Goal: Transaction & Acquisition: Book appointment/travel/reservation

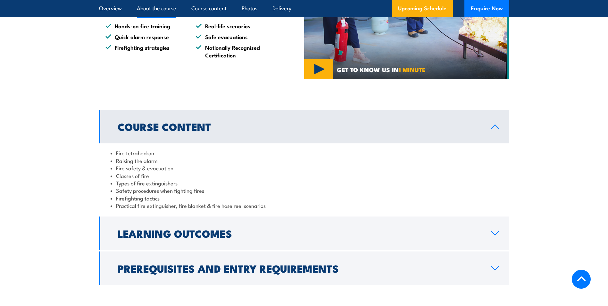
scroll to position [577, 0]
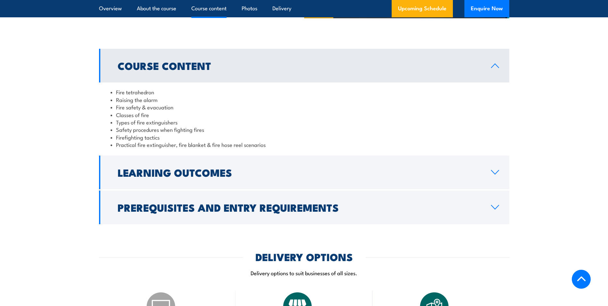
click at [497, 65] on icon at bounding box center [495, 65] width 9 height 5
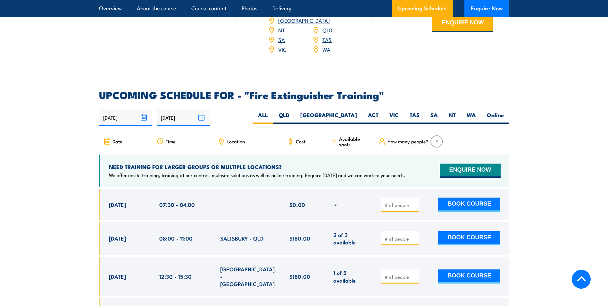
scroll to position [866, 0]
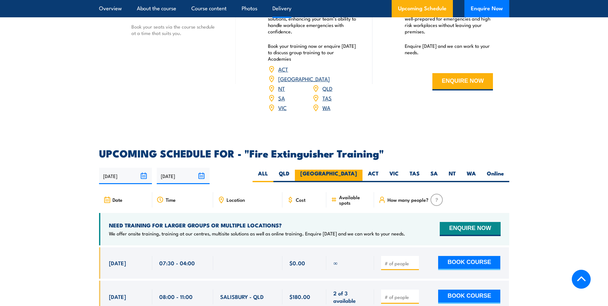
click at [358, 170] on label "[GEOGRAPHIC_DATA]" at bounding box center [329, 176] width 68 height 13
click at [358, 170] on input "[GEOGRAPHIC_DATA]" at bounding box center [359, 172] width 4 height 4
radio input "true"
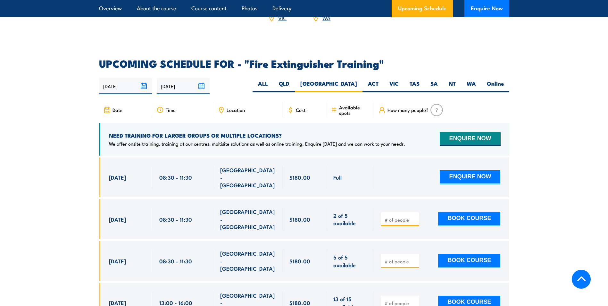
scroll to position [980, 0]
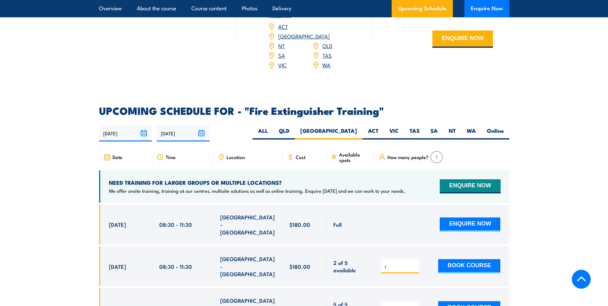
click at [415, 264] on input "1" at bounding box center [401, 267] width 32 height 6
type input "2"
click at [415, 264] on input "2" at bounding box center [401, 267] width 32 height 6
click at [477, 259] on button "BOOK COURSE" at bounding box center [469, 266] width 62 height 14
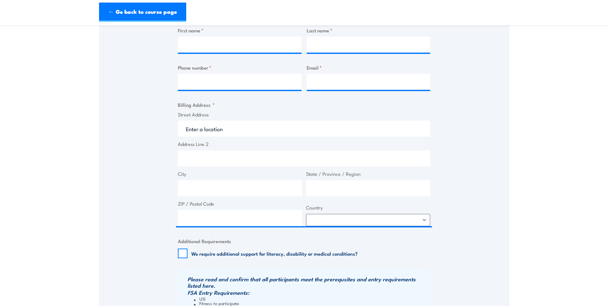
scroll to position [321, 0]
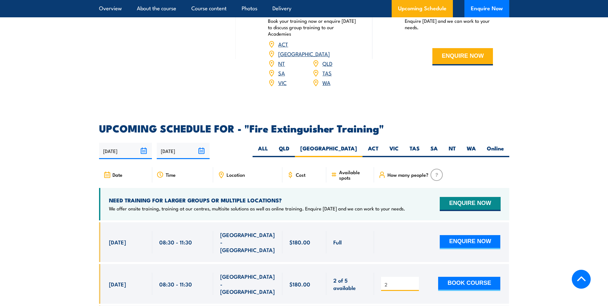
scroll to position [980, 0]
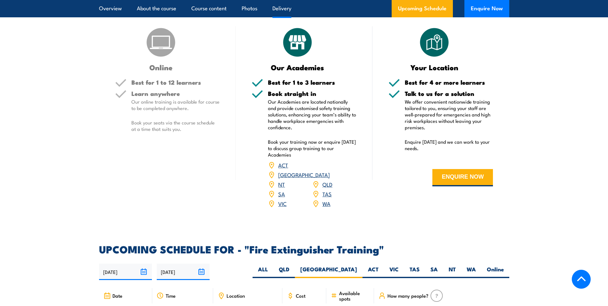
scroll to position [866, 0]
